Goal: Task Accomplishment & Management: Use online tool/utility

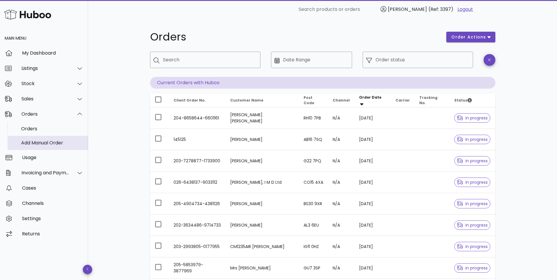
click at [29, 143] on div "Add Manual Order" at bounding box center [52, 143] width 62 height 6
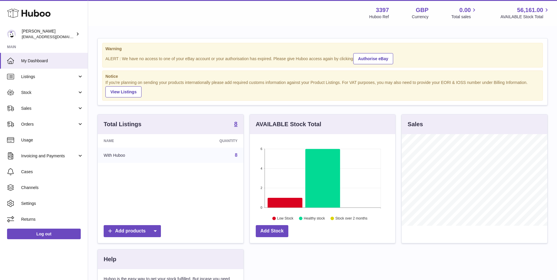
scroll to position [92, 145]
click at [45, 121] on link "Orders" at bounding box center [44, 124] width 88 height 16
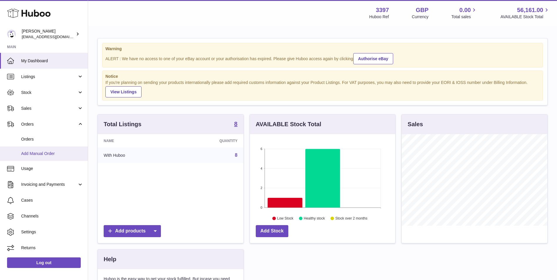
click at [38, 156] on span "Add Manual Order" at bounding box center [52, 154] width 62 height 6
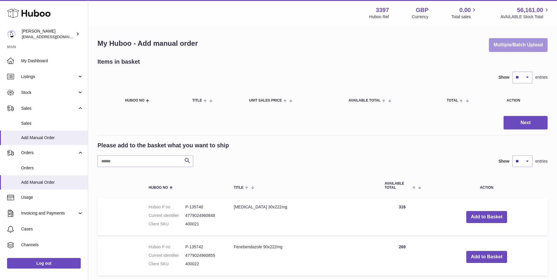
click at [515, 44] on button "Multiple/Batch Upload" at bounding box center [518, 45] width 59 height 14
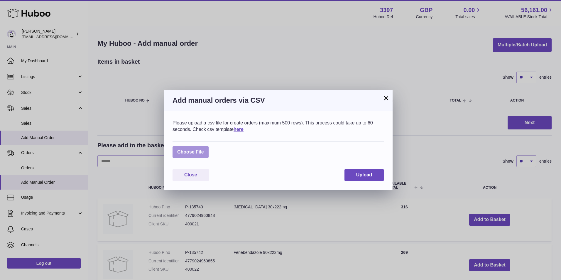
click at [188, 153] on label at bounding box center [191, 152] width 36 height 12
click at [204, 149] on input "file" at bounding box center [204, 149] width 0 height 0
type input "**********"
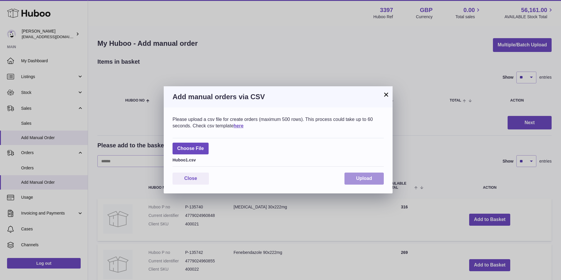
click at [350, 178] on button "Upload" at bounding box center [364, 179] width 39 height 12
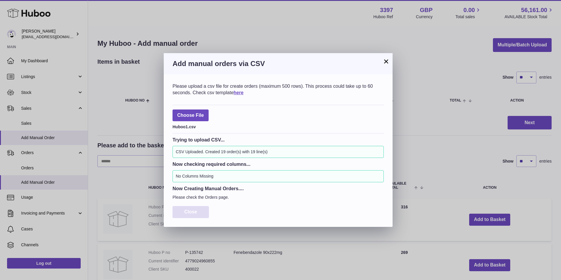
click at [190, 212] on span "Close" at bounding box center [190, 211] width 13 height 5
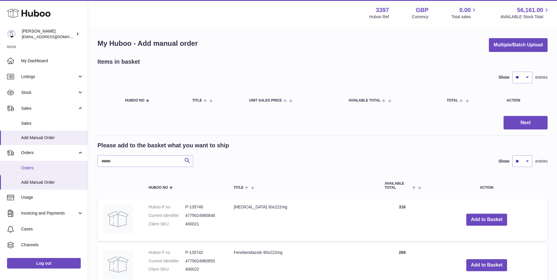
click at [48, 170] on span "Orders" at bounding box center [52, 168] width 62 height 6
